Goal: Navigation & Orientation: Find specific page/section

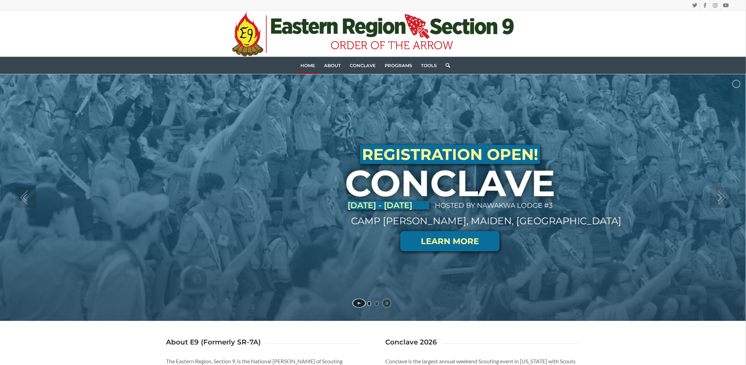
scroll to position [34, 0]
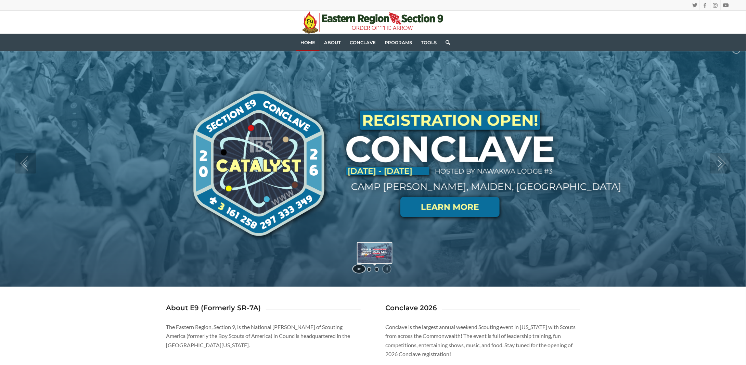
click at [377, 270] on link "jump to slide 2" at bounding box center [377, 269] width 4 height 5
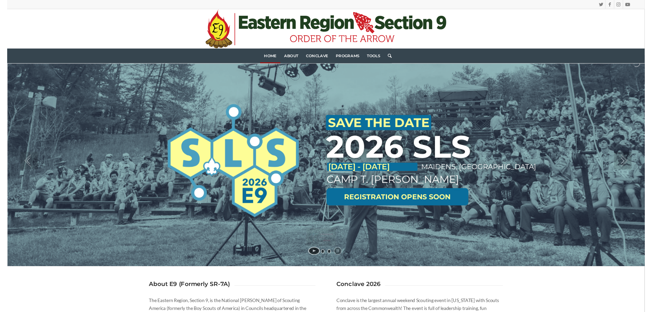
scroll to position [0, 0]
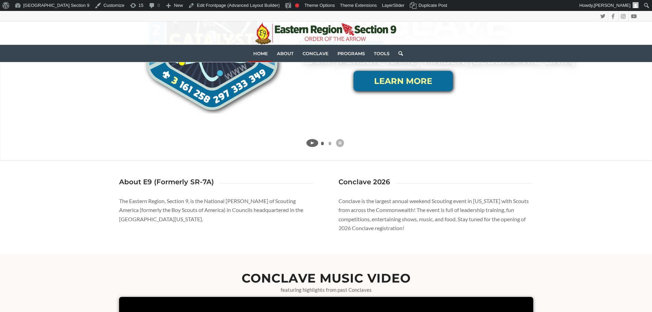
scroll to position [103, 0]
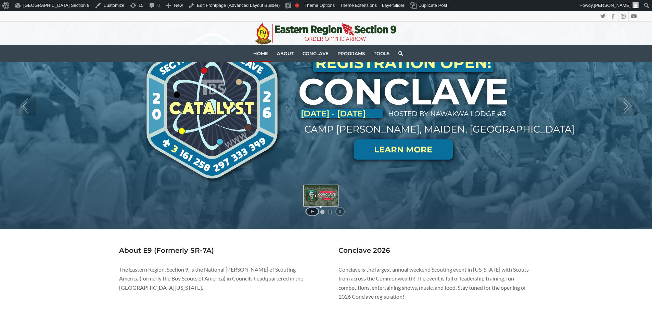
click at [321, 211] on link "jump to slide 1" at bounding box center [322, 211] width 4 height 5
click at [329, 211] on link "jump to slide 2" at bounding box center [330, 211] width 4 height 5
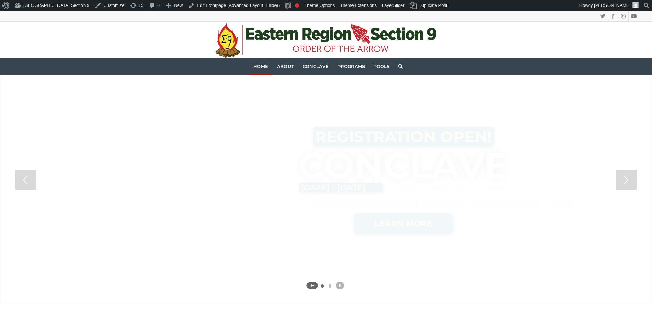
scroll to position [68, 0]
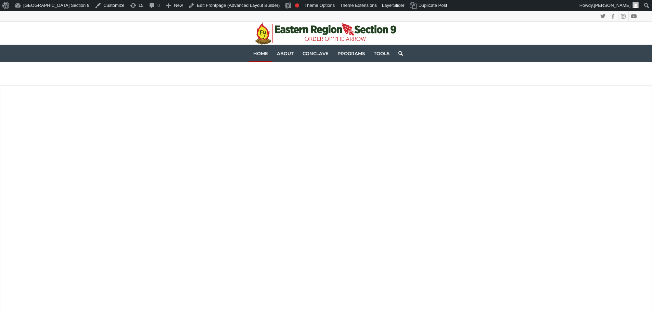
scroll to position [68, 0]
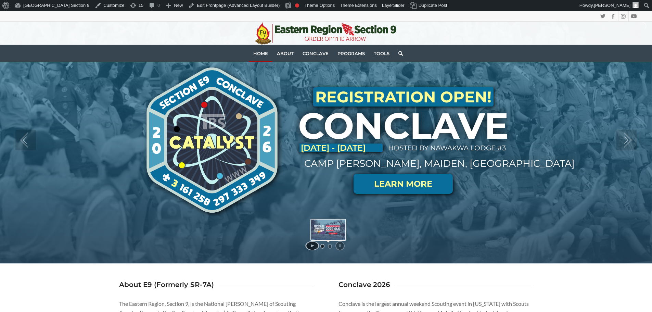
drag, startPoint x: 331, startPoint y: 247, endPoint x: 325, endPoint y: 281, distance: 34.4
click at [325, 281] on div "About E9 (Formerly SR-7A) The Eastern Region, Section 9, is the National Honor …" at bounding box center [326, 310] width 414 height 59
